Goal: Find specific page/section: Find specific page/section

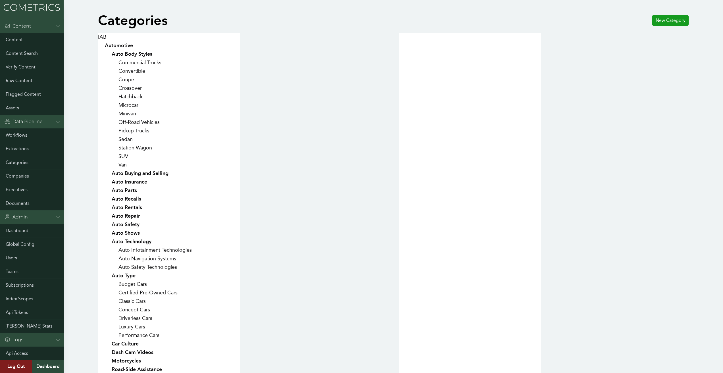
scroll to position [455, 0]
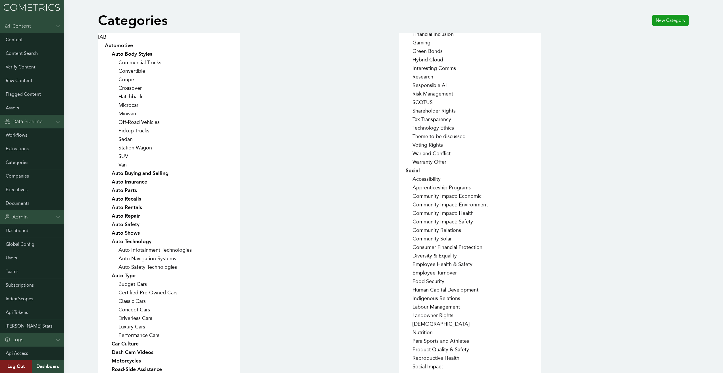
click at [654, 119] on div "Executive Compensation Executive Leadership & Management Financial Inclusion Ga…" at bounding box center [544, 203] width 290 height 341
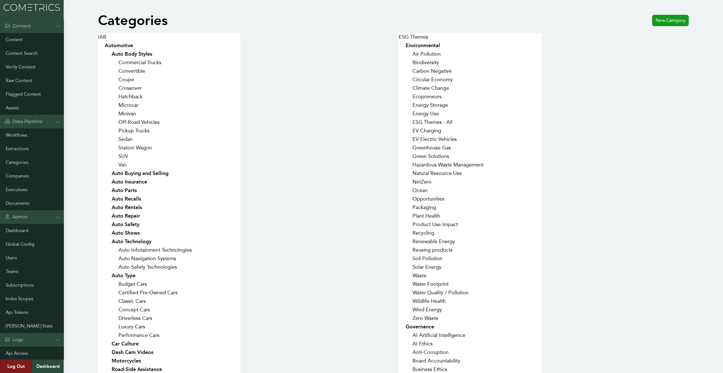
click at [312, 184] on div "IAB Automotive Auto Body Styles Commercial Trucks Convertible Coupe Crossover H…" at bounding box center [243, 203] width 290 height 341
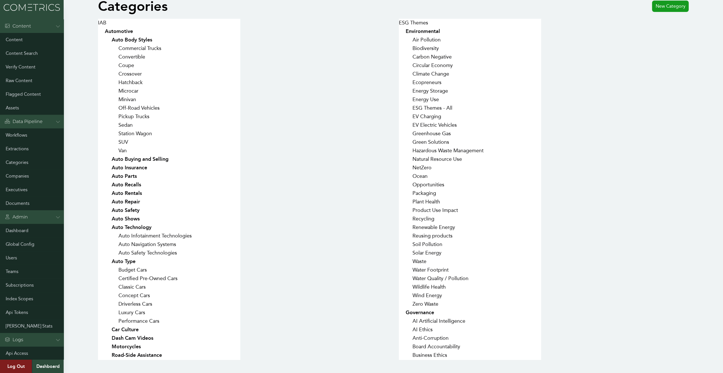
click at [327, 143] on div "IAB Automotive Auto Body Styles Commercial Trucks Convertible Coupe Crossover H…" at bounding box center [243, 189] width 290 height 341
drag, startPoint x: 315, startPoint y: 169, endPoint x: 295, endPoint y: 56, distance: 114.6
